Goal: Transaction & Acquisition: Purchase product/service

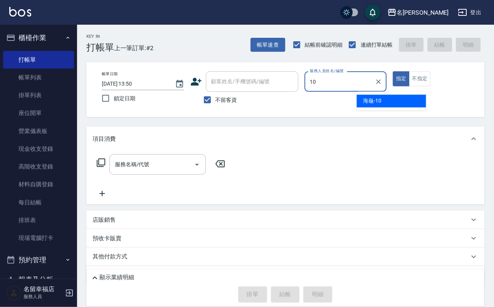
type input "海龜-10"
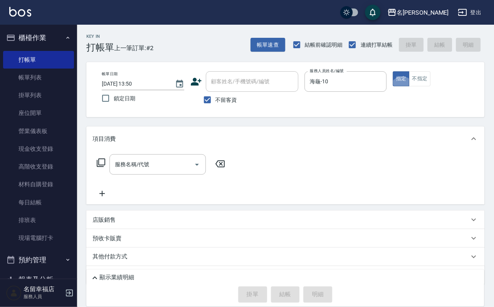
type button "true"
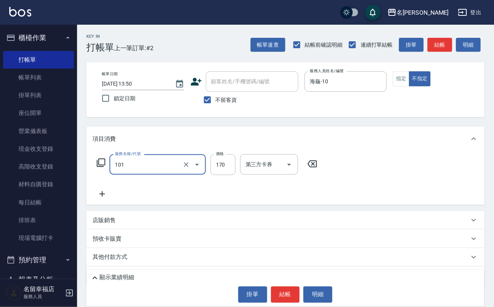
type input "洗髮(101)"
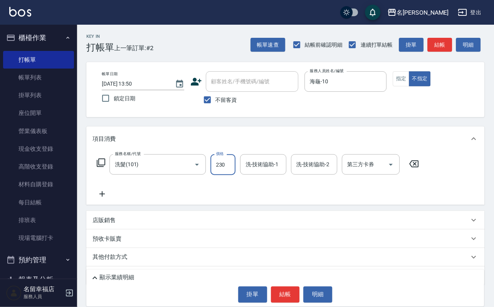
type input "230"
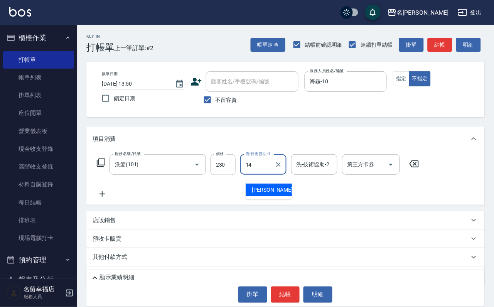
type input "[PERSON_NAME]-14"
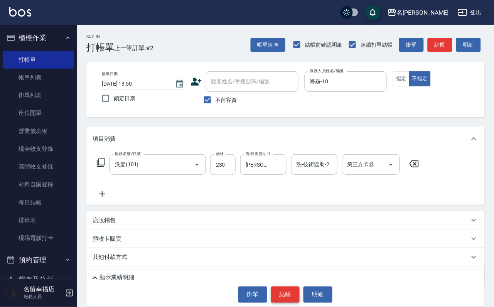
click at [294, 304] on div "顯示業績明細 掛單 結帳 明細" at bounding box center [285, 288] width 398 height 37
click at [286, 293] on button "結帳" at bounding box center [285, 295] width 29 height 16
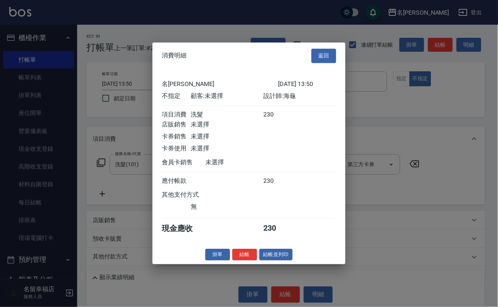
scroll to position [110, 0]
click at [237, 261] on button "結帳" at bounding box center [244, 255] width 25 height 12
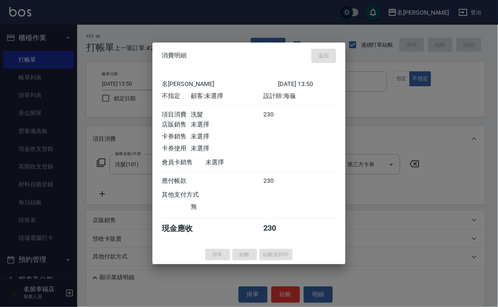
type input "[DATE] 13:52"
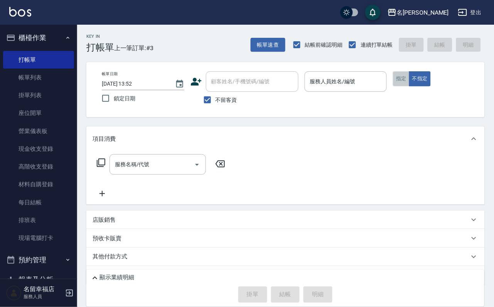
drag, startPoint x: 433, startPoint y: 96, endPoint x: 438, endPoint y: 96, distance: 5.8
click at [410, 86] on button "指定" at bounding box center [401, 78] width 17 height 15
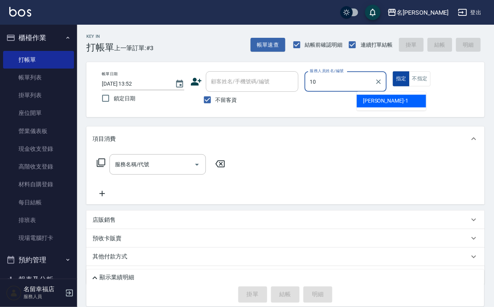
type input "海龜-10"
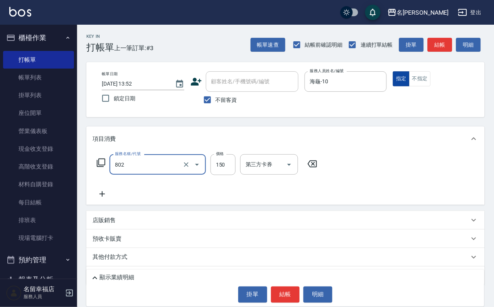
type input "單梳(802)"
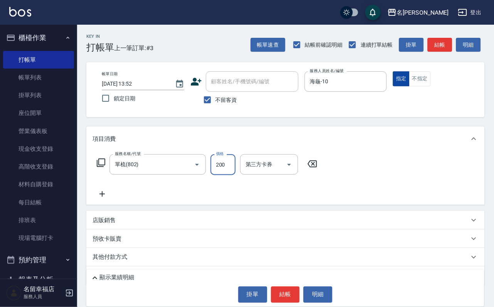
type input "200"
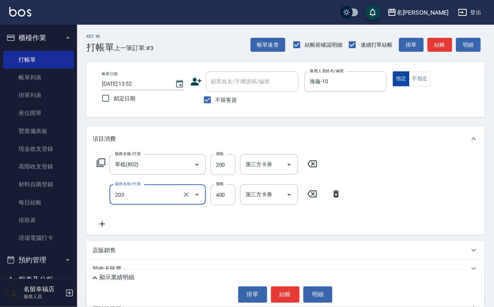
type input "指定單剪(203)"
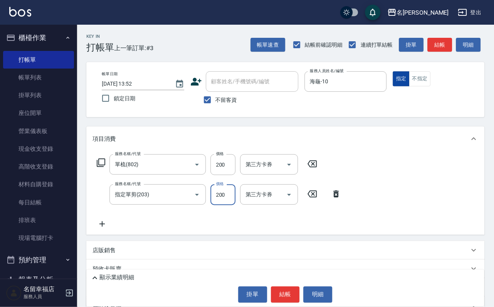
type input "200"
click at [283, 287] on button "結帳" at bounding box center [285, 295] width 29 height 16
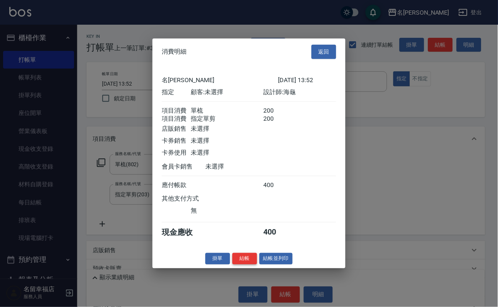
scroll to position [124, 0]
click at [240, 265] on button "結帳" at bounding box center [244, 259] width 25 height 12
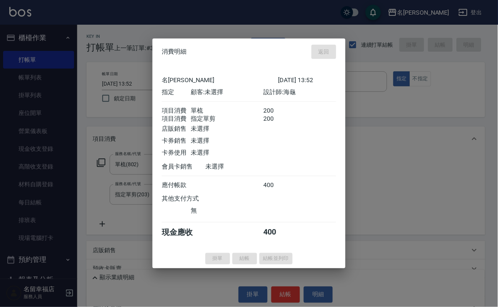
type input "[DATE] 13:55"
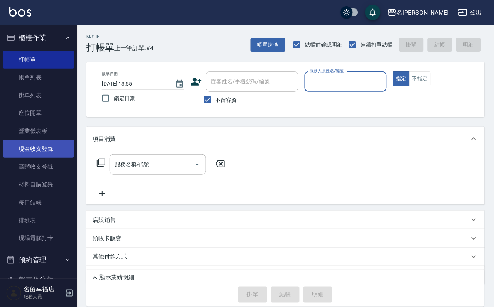
click at [30, 158] on link "現金收支登錄" at bounding box center [38, 149] width 71 height 18
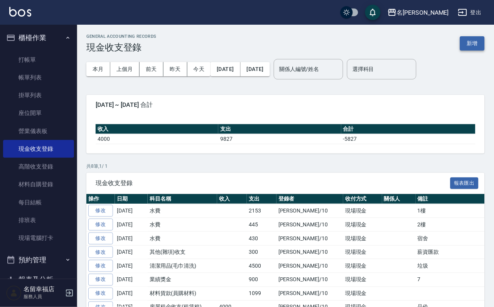
click at [475, 43] on button "新增" at bounding box center [472, 43] width 25 height 14
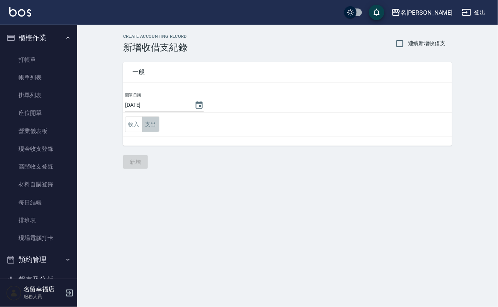
click at [157, 132] on button "支出" at bounding box center [150, 125] width 17 height 16
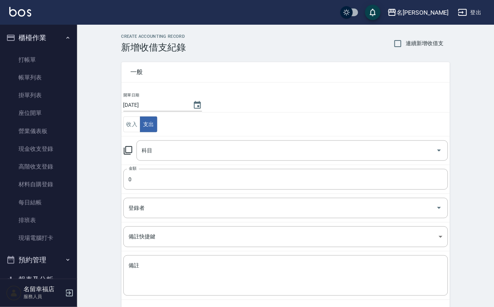
drag, startPoint x: 149, startPoint y: 140, endPoint x: 131, endPoint y: 149, distance: 19.5
click at [131, 149] on icon at bounding box center [128, 150] width 8 height 8
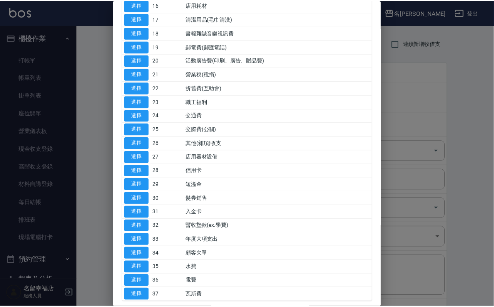
scroll to position [289, 0]
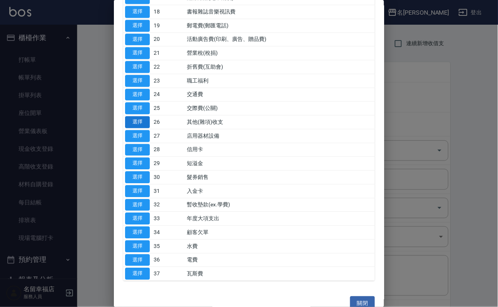
click at [144, 128] on button "選擇" at bounding box center [137, 122] width 25 height 12
type input "26 其他(雜項)收支"
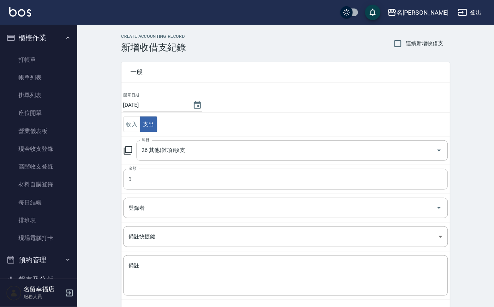
click at [170, 176] on input "0" at bounding box center [286, 179] width 325 height 21
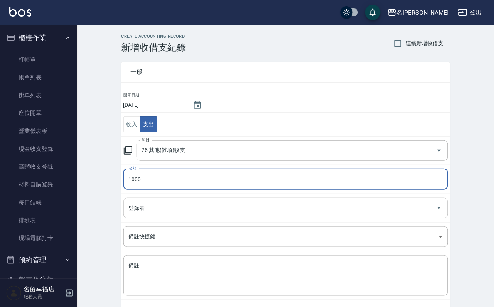
type input "1000"
click at [174, 215] on input "登錄者" at bounding box center [280, 208] width 306 height 14
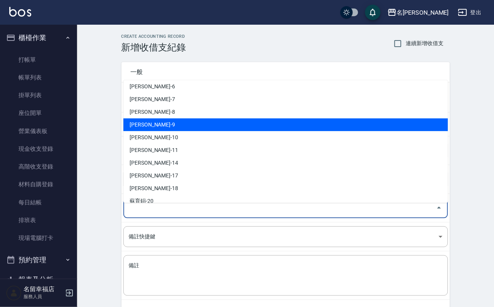
scroll to position [116, 0]
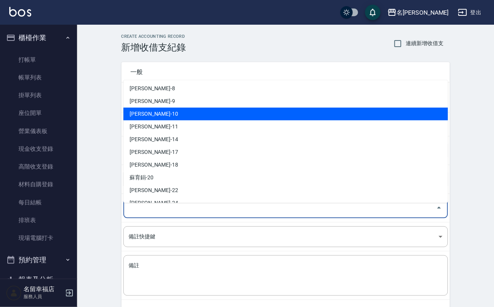
click at [192, 115] on li "[PERSON_NAME]-10" at bounding box center [286, 114] width 325 height 13
type input "[PERSON_NAME]-10"
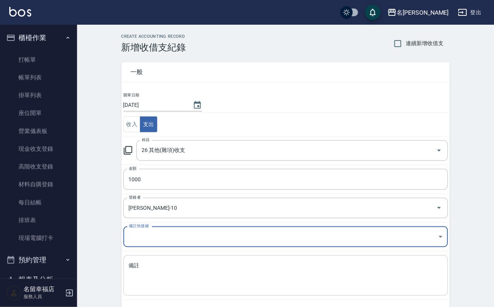
click at [161, 274] on textarea "備註" at bounding box center [286, 276] width 314 height 28
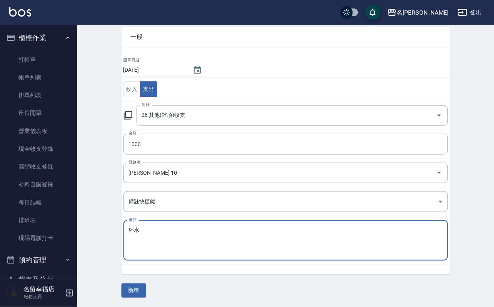
scroll to position [42, 0]
type textarea "杯水"
click at [137, 290] on button "新增" at bounding box center [134, 291] width 25 height 14
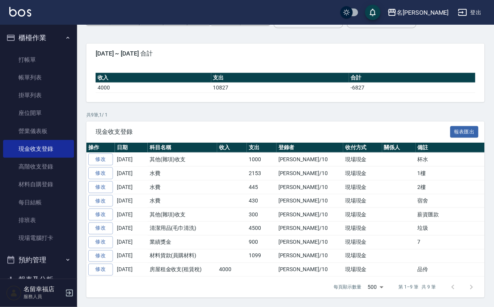
scroll to position [113, 0]
click at [36, 58] on link "打帳單" at bounding box center [38, 60] width 71 height 18
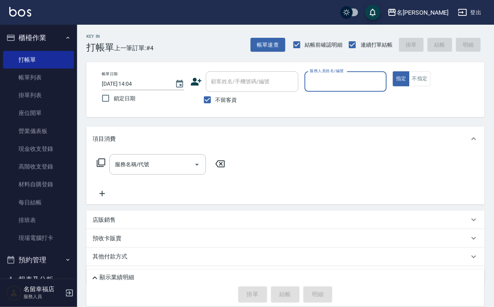
click at [360, 78] on div "服務人員姓名/編號" at bounding box center [346, 81] width 83 height 20
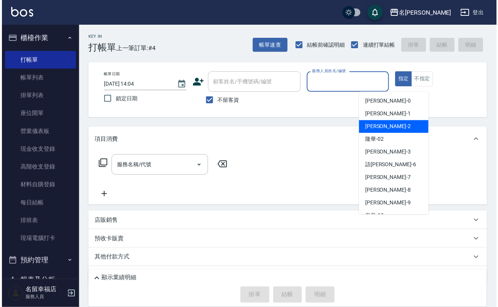
scroll to position [58, 0]
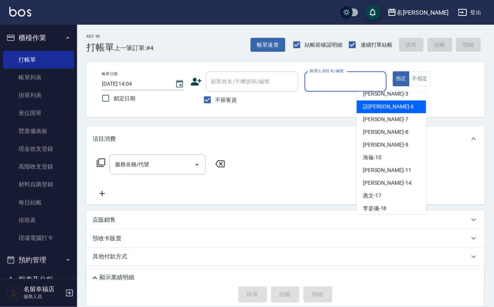
click at [476, 92] on div "帳單日期 [DATE] 14:04 鎖定日期 顧客姓名/手機號碼/編號 顧客姓名/手機號碼/編號 不留客資 服務人員姓名/編號 服務人員姓名/編號 指定 不指定" at bounding box center [285, 89] width 399 height 55
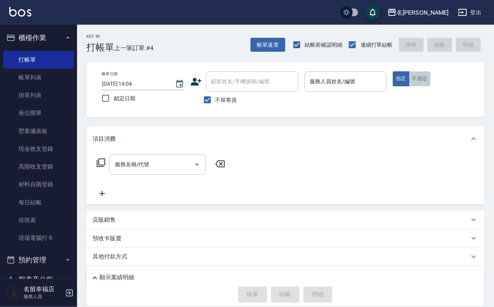
click at [431, 86] on button "不指定" at bounding box center [421, 78] width 22 height 15
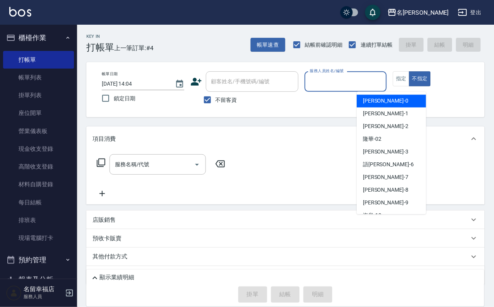
click at [384, 86] on input "服務人員姓名/編號" at bounding box center [346, 82] width 76 height 14
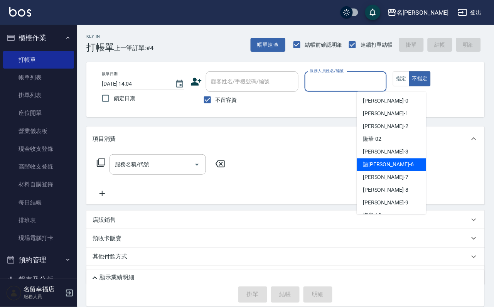
click at [394, 162] on div "語[PERSON_NAME] -6" at bounding box center [391, 165] width 69 height 13
type input "語[PERSON_NAME]-6"
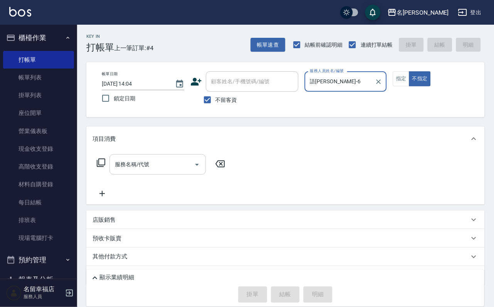
click at [187, 175] on div "服務名稱/代號" at bounding box center [158, 164] width 96 height 20
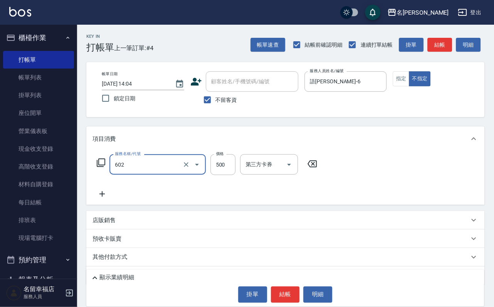
type input "髮原素清潔舒醒頭皮洗(602)"
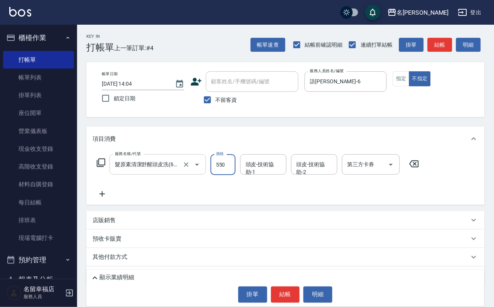
type input "550"
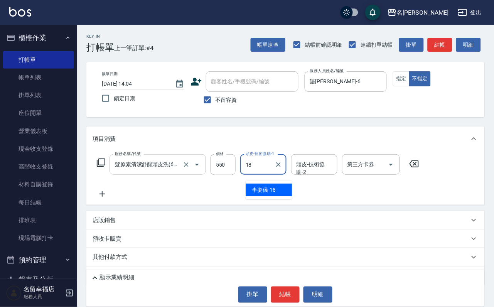
type input "[PERSON_NAME]-18"
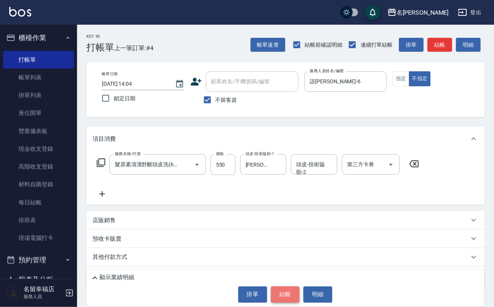
click at [285, 287] on button "結帳" at bounding box center [285, 295] width 29 height 16
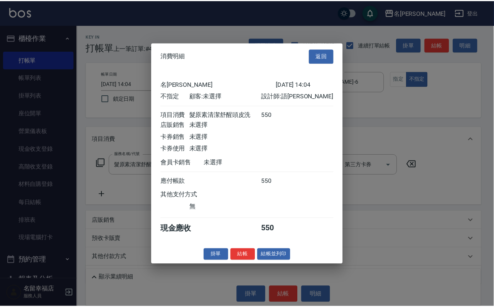
scroll to position [110, 0]
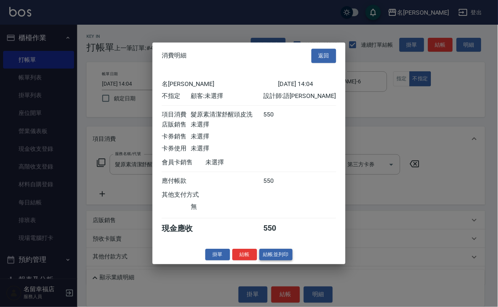
click at [283, 261] on button "結帳並列印" at bounding box center [276, 255] width 34 height 12
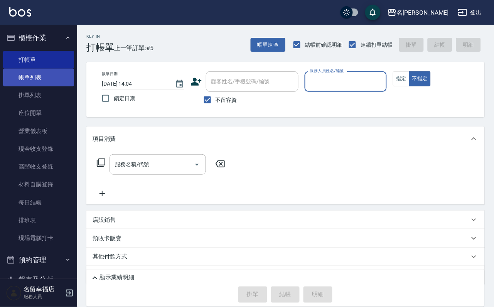
click at [35, 79] on link "帳單列表" at bounding box center [38, 78] width 71 height 18
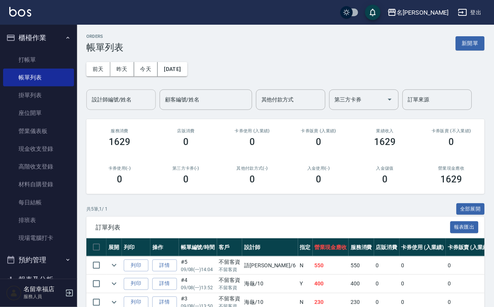
click at [127, 103] on input "設計師編號/姓名" at bounding box center [121, 100] width 63 height 14
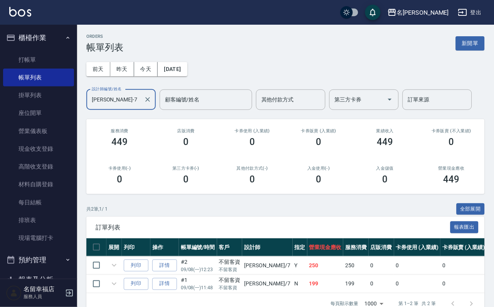
type input "[PERSON_NAME]-7"
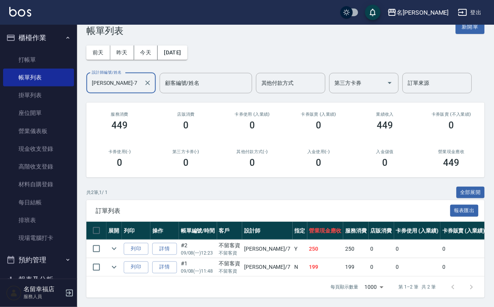
scroll to position [58, 0]
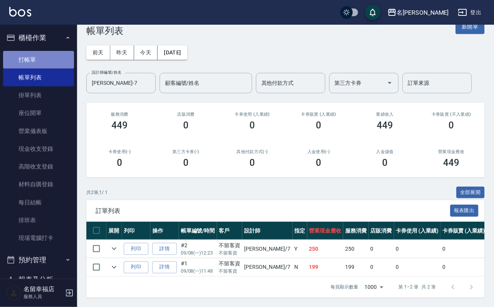
click at [47, 64] on link "打帳單" at bounding box center [38, 60] width 71 height 18
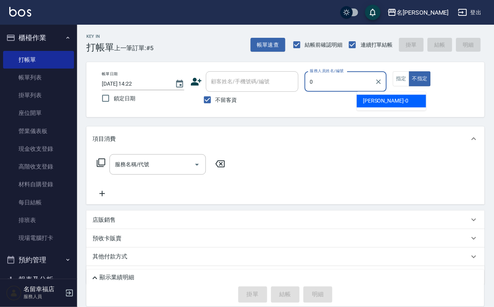
type input "小靜-0"
type button "false"
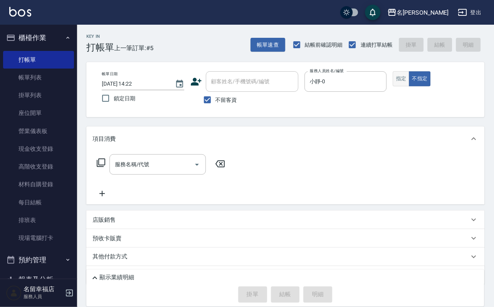
click at [410, 86] on button "指定" at bounding box center [401, 78] width 17 height 15
click at [102, 168] on icon at bounding box center [100, 162] width 9 height 9
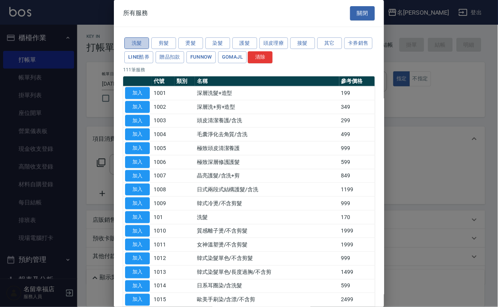
click at [130, 49] on button "洗髮" at bounding box center [136, 43] width 25 height 12
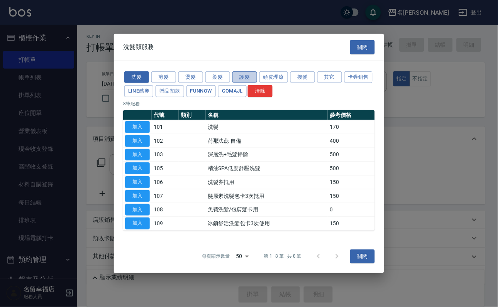
click at [240, 71] on button "護髮" at bounding box center [244, 77] width 25 height 12
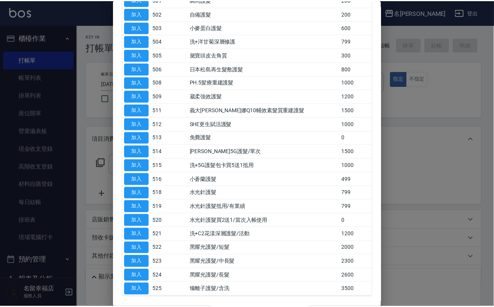
scroll to position [116, 0]
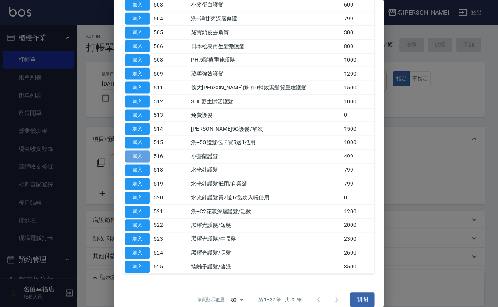
click at [144, 163] on button "加入" at bounding box center [137, 157] width 25 height 12
type input "小蒼蘭護髮(516)"
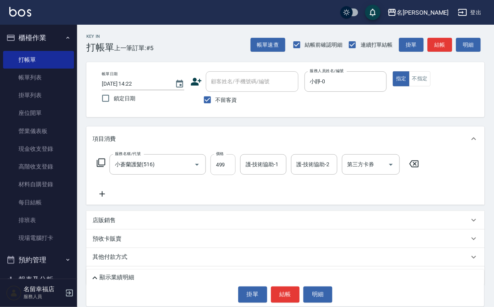
click at [235, 169] on input "499" at bounding box center [223, 164] width 25 height 21
type input "500"
type input "[PERSON_NAME]-18"
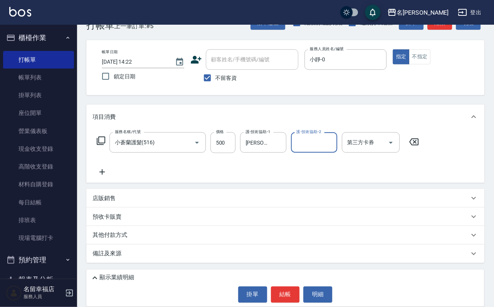
scroll to position [46, 0]
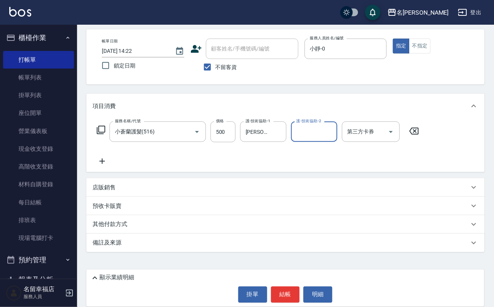
click at [125, 184] on div "店販銷售" at bounding box center [285, 187] width 399 height 19
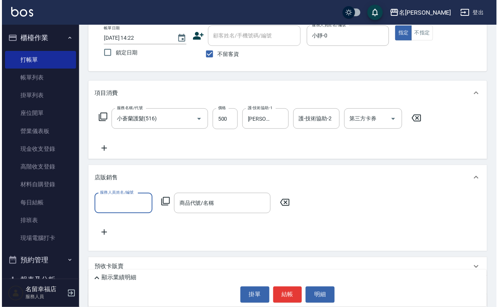
scroll to position [0, 0]
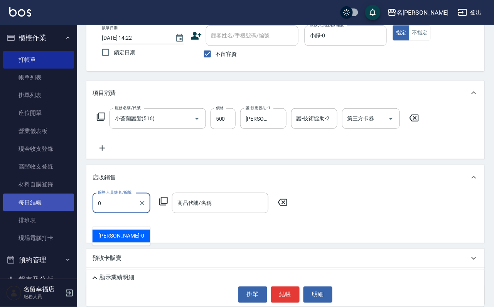
type input "小靜-0"
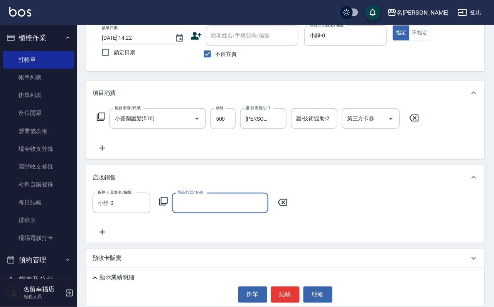
click at [161, 206] on icon at bounding box center [163, 201] width 9 height 9
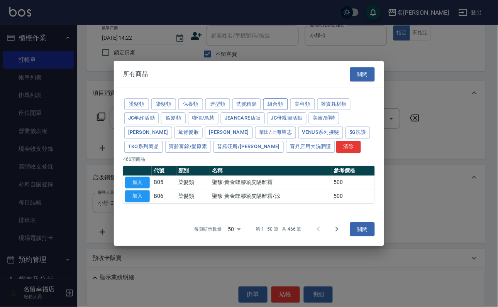
click at [288, 98] on button "組合類" at bounding box center [275, 104] width 25 height 12
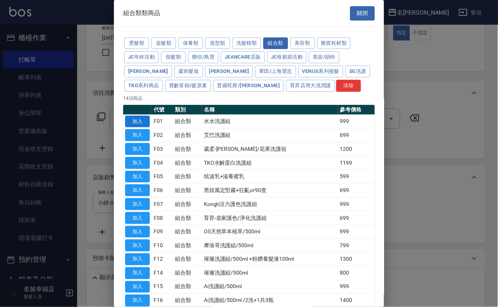
click at [135, 128] on button "加入" at bounding box center [137, 122] width 25 height 12
type input "水水洗護組"
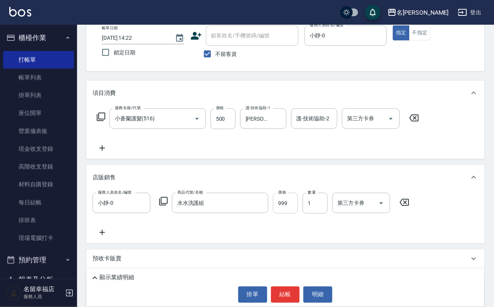
click at [288, 214] on input "999" at bounding box center [285, 203] width 25 height 21
type input "1000"
click at [101, 121] on icon at bounding box center [100, 116] width 9 height 9
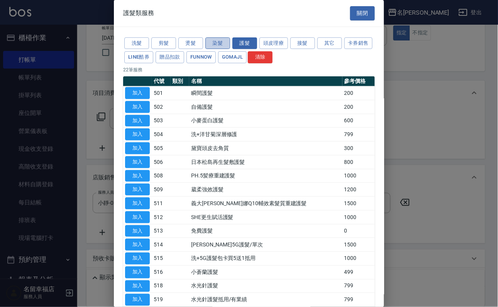
click at [224, 41] on button "染髮" at bounding box center [217, 43] width 25 height 12
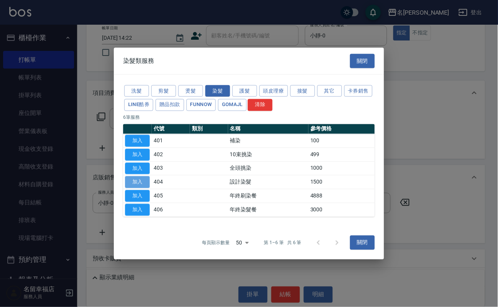
click at [133, 184] on button "加入" at bounding box center [137, 182] width 25 height 12
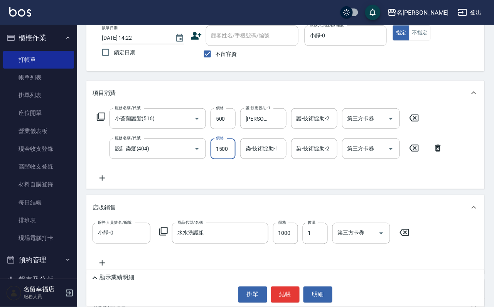
click at [227, 159] on input "1500" at bounding box center [223, 149] width 25 height 21
type input "699"
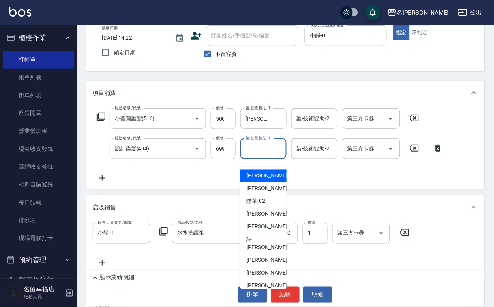
click at [257, 156] on input "染-技術協助-1" at bounding box center [263, 149] width 39 height 14
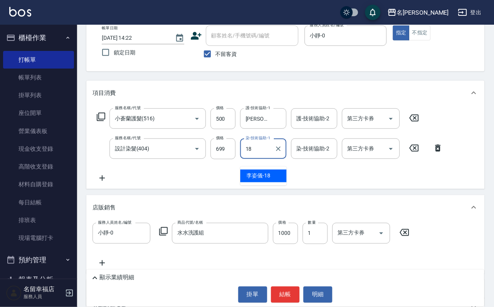
type input "[PERSON_NAME]-18"
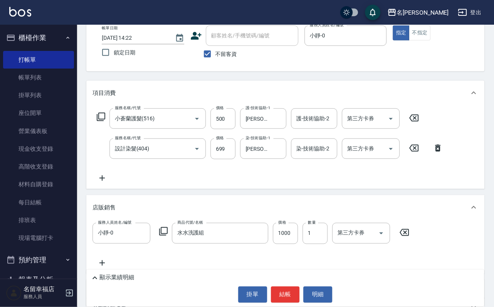
click at [98, 122] on icon at bounding box center [100, 116] width 9 height 9
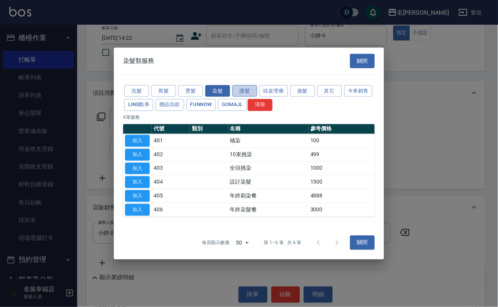
click at [254, 85] on button "護髮" at bounding box center [244, 91] width 25 height 12
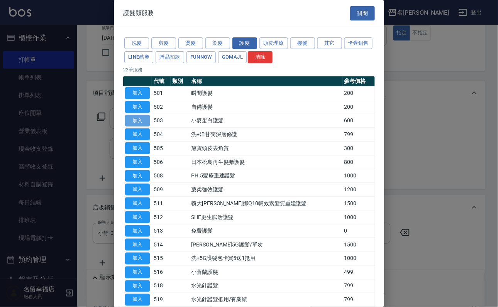
click at [137, 127] on button "加入" at bounding box center [137, 121] width 25 height 12
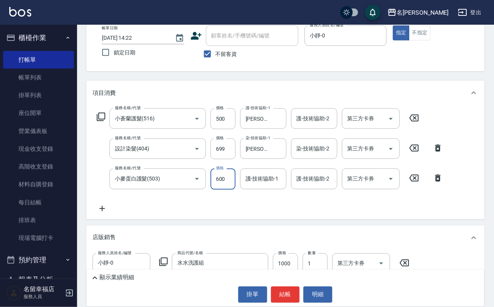
click at [224, 186] on input "600" at bounding box center [223, 179] width 25 height 21
type input "500"
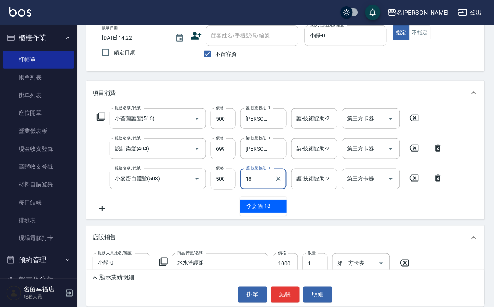
type input "[PERSON_NAME]-18"
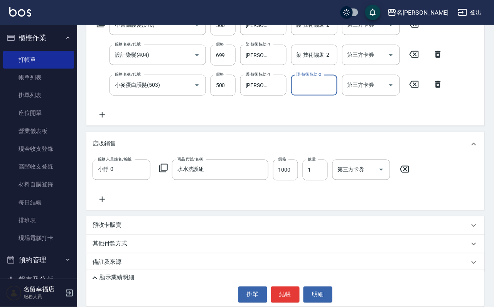
scroll to position [180, 0]
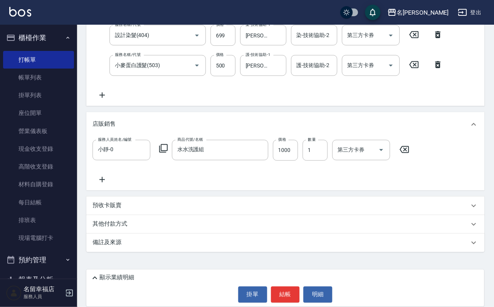
click at [100, 178] on icon at bounding box center [102, 179] width 5 height 5
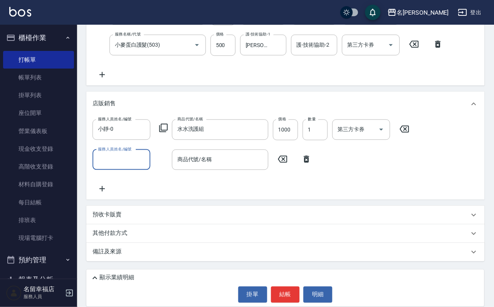
click at [306, 163] on icon at bounding box center [306, 159] width 5 height 7
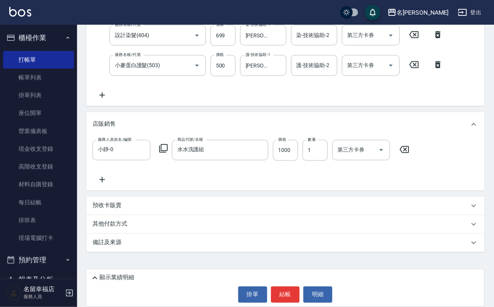
click at [167, 146] on icon at bounding box center [163, 148] width 9 height 9
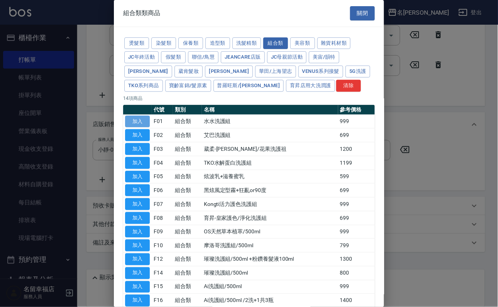
click at [138, 128] on button "加入" at bounding box center [137, 122] width 25 height 12
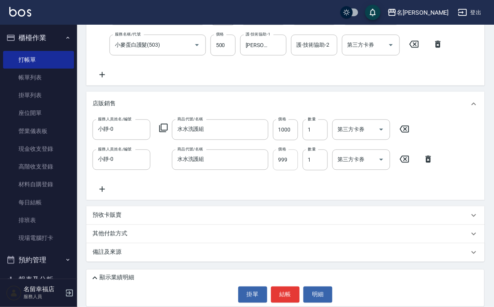
click at [289, 171] on input "999" at bounding box center [285, 160] width 25 height 21
type input "1000"
click at [102, 192] on icon at bounding box center [102, 189] width 5 height 5
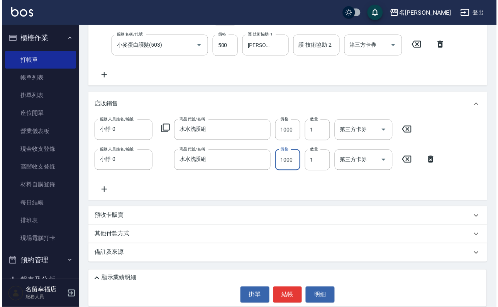
scroll to position [0, 0]
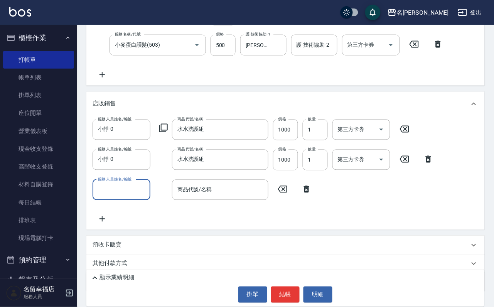
click at [304, 193] on icon at bounding box center [306, 189] width 5 height 7
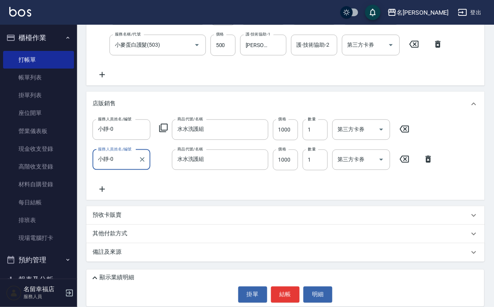
click at [168, 133] on icon at bounding box center [163, 128] width 9 height 9
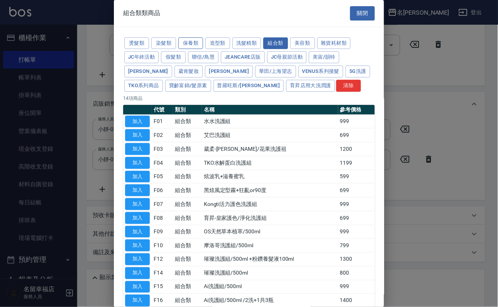
click at [199, 47] on button "保養類" at bounding box center [190, 43] width 25 height 12
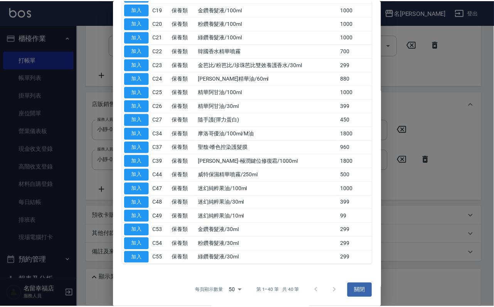
scroll to position [463, 0]
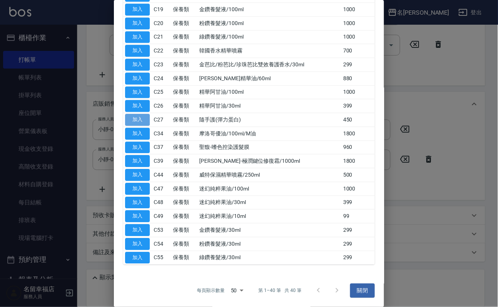
click at [138, 126] on button "加入" at bounding box center [137, 120] width 25 height 12
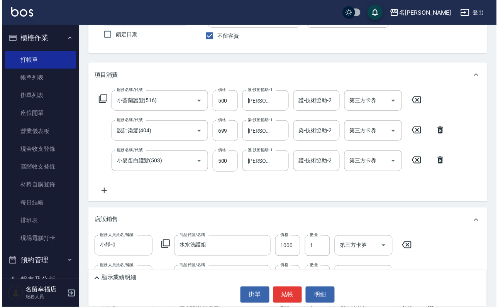
scroll to position [238, 0]
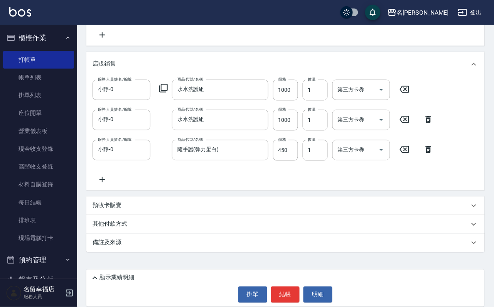
click at [127, 274] on p "顯示業績明細" at bounding box center [117, 278] width 35 height 8
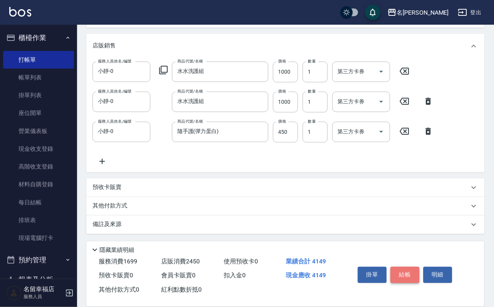
click at [420, 267] on button "結帳" at bounding box center [405, 275] width 29 height 16
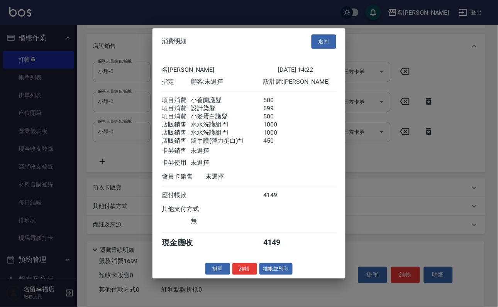
scroll to position [206, 0]
click at [234, 275] on button "結帳" at bounding box center [244, 269] width 25 height 12
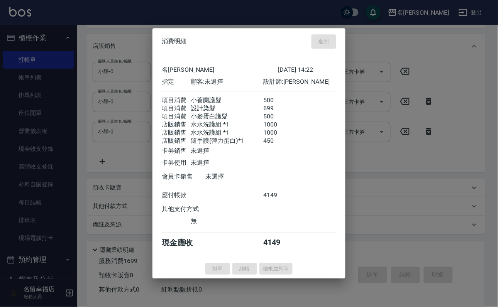
type input "[DATE] 15:00"
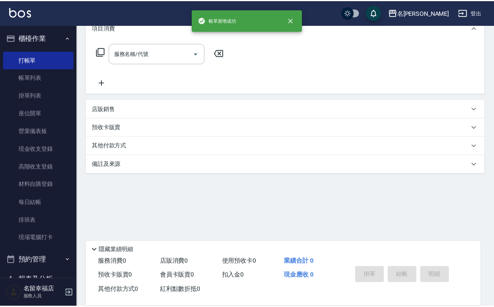
scroll to position [0, 0]
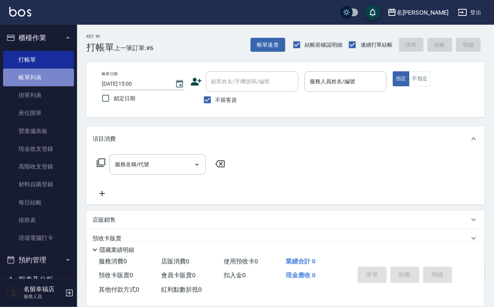
click at [41, 80] on link "帳單列表" at bounding box center [38, 78] width 71 height 18
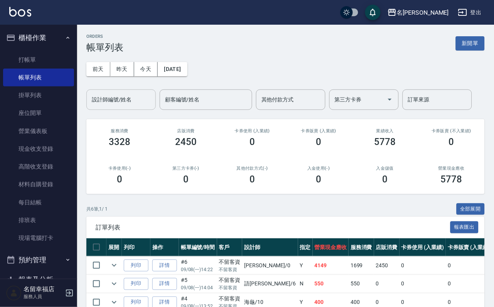
click at [116, 109] on div "設計師編號/姓名" at bounding box center [120, 100] width 69 height 20
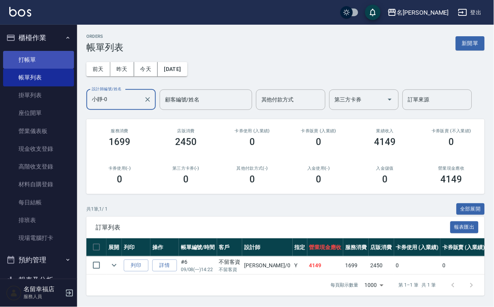
type input "小靜-0"
click at [35, 61] on link "打帳單" at bounding box center [38, 60] width 71 height 18
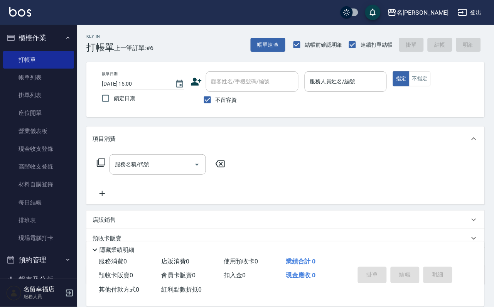
click at [100, 245] on icon at bounding box center [94, 249] width 9 height 9
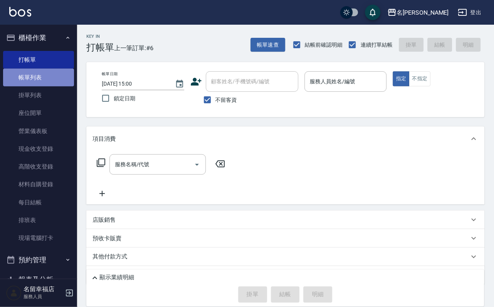
click at [38, 80] on link "帳單列表" at bounding box center [38, 78] width 71 height 18
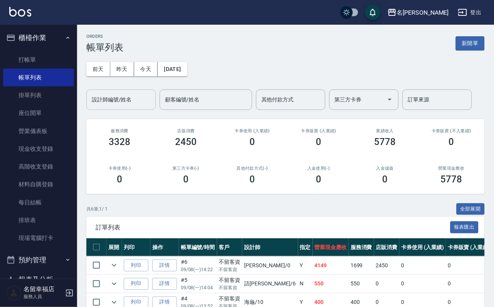
click at [121, 106] on input "設計師編號/姓名" at bounding box center [121, 100] width 63 height 14
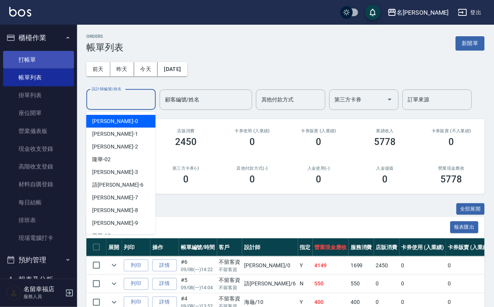
click at [23, 63] on link "打帳單" at bounding box center [38, 60] width 71 height 18
